Goal: Transaction & Acquisition: Download file/media

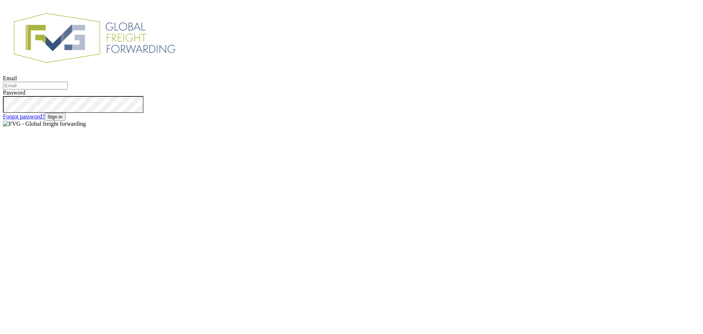
type input "[EMAIL_ADDRESS][DOMAIN_NAME]"
click at [66, 121] on button "Sign in" at bounding box center [55, 117] width 21 height 8
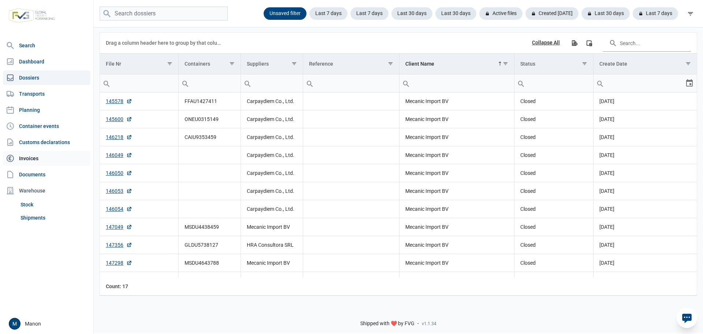
click at [34, 158] on link "Invoices" at bounding box center [47, 158] width 88 height 15
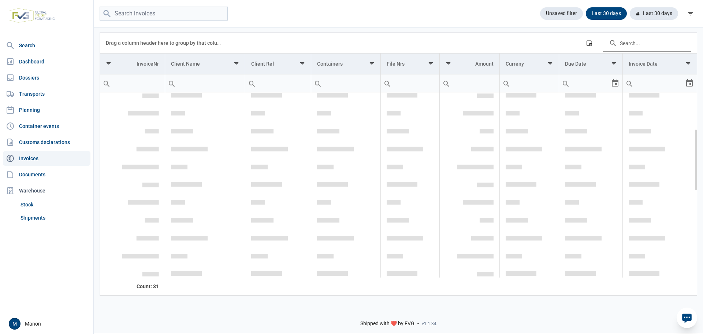
scroll to position [110, 0]
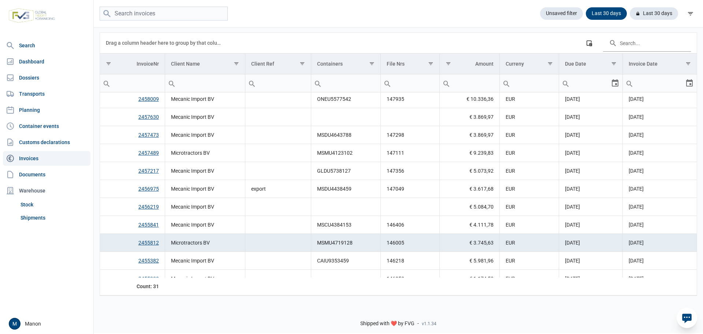
click at [198, 82] on input "Filter cell" at bounding box center [205, 83] width 80 height 18
type input "mec"
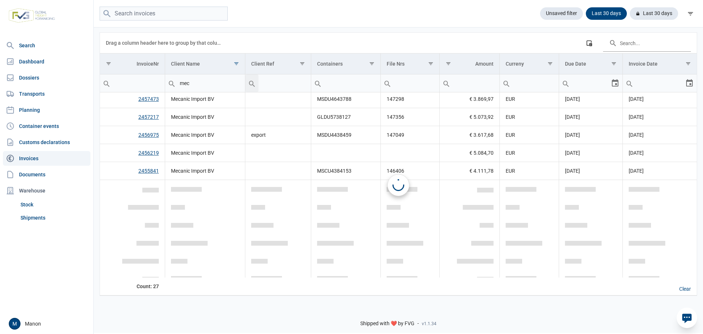
scroll to position [0, 0]
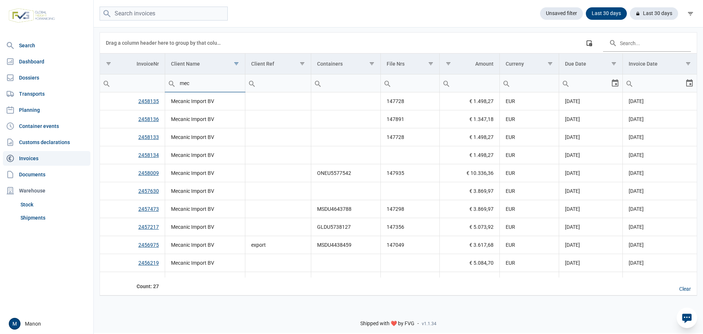
click at [198, 82] on input "mec" at bounding box center [205, 83] width 80 height 18
type input "meca"
type input "mecanic"
click at [598, 14] on div "Last 30 days" at bounding box center [603, 13] width 47 height 12
click at [622, 12] on icon at bounding box center [620, 13] width 3 height 3
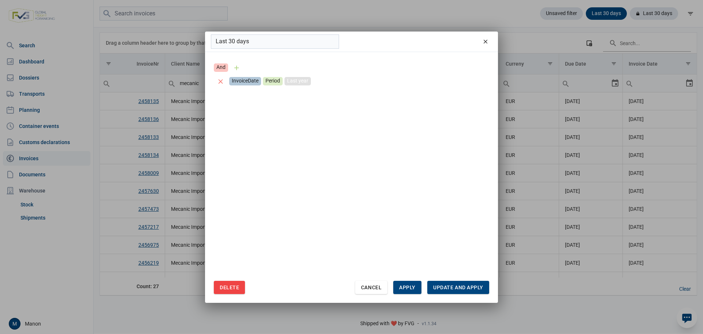
click at [292, 81] on div "Last year" at bounding box center [298, 81] width 26 height 8
click at [361, 74] on div "Select" at bounding box center [368, 80] width 15 height 16
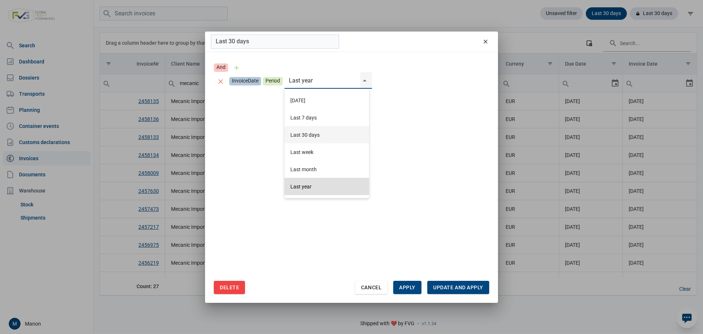
click at [318, 136] on div "Last 30 days" at bounding box center [327, 134] width 85 height 17
type input "Last 30 days"
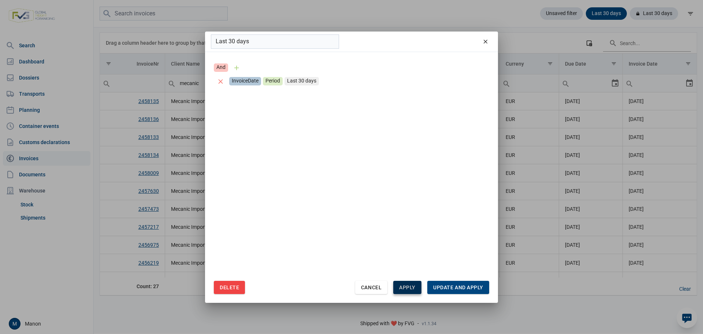
click at [414, 283] on div "Apply" at bounding box center [407, 287] width 28 height 13
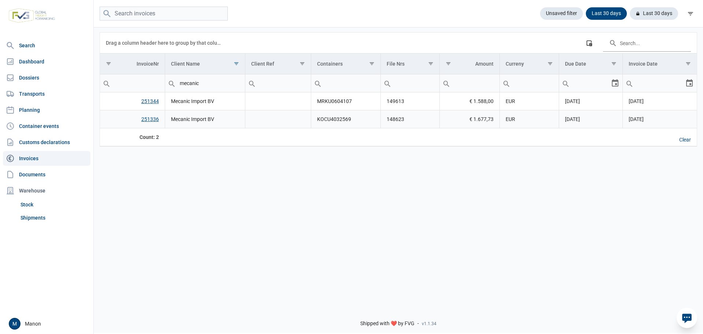
click at [149, 118] on link "251336" at bounding box center [150, 119] width 18 height 6
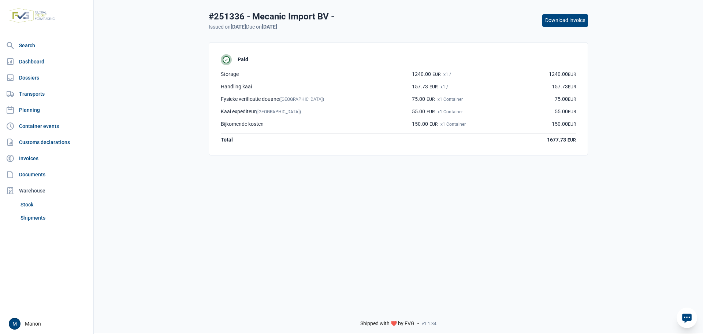
click at [569, 24] on button "Download invoice" at bounding box center [566, 20] width 46 height 12
